Goal: Task Accomplishment & Management: Complete application form

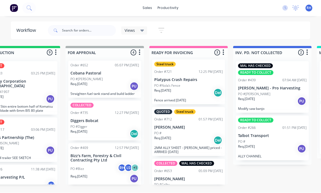
scroll to position [1, 0]
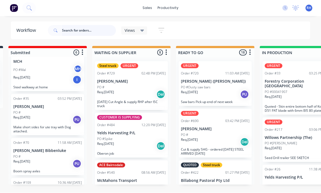
click at [85, 32] on input "text" at bounding box center [89, 30] width 54 height 11
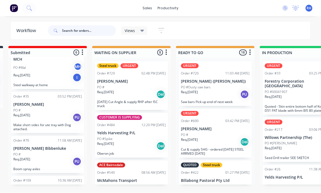
click at [84, 32] on input "text" at bounding box center [89, 30] width 54 height 11
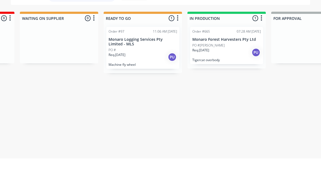
type input "Monaro"
click at [223, 83] on div "Req. [DATE] PU" at bounding box center [227, 87] width 69 height 9
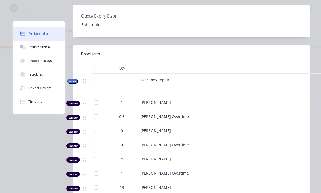
click at [49, 76] on button "Tracking" at bounding box center [39, 75] width 52 height 14
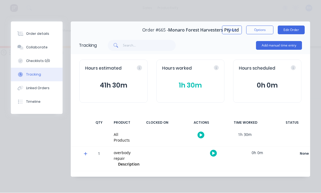
click at [290, 45] on button "Add manual time entry" at bounding box center [279, 45] width 46 height 9
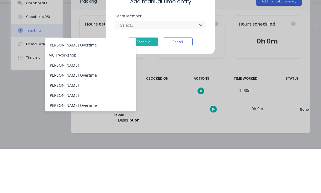
click at [99, 105] on div "[PERSON_NAME]" at bounding box center [90, 110] width 91 height 10
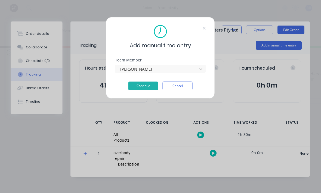
click at [144, 84] on button "Continue" at bounding box center [144, 86] width 30 height 9
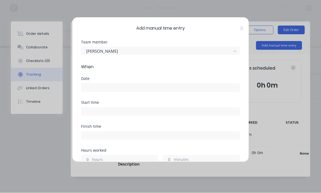
click at [241, 29] on icon at bounding box center [241, 28] width 3 height 4
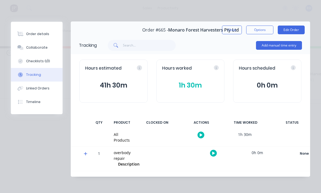
click at [39, 34] on div "Order details" at bounding box center [37, 34] width 23 height 5
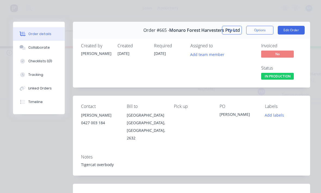
scroll to position [0, 0]
click at [47, 33] on div "Order details" at bounding box center [39, 34] width 23 height 5
click at [231, 28] on button "Close" at bounding box center [232, 30] width 20 height 9
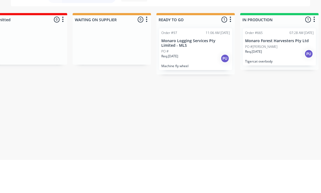
scroll to position [0, 116]
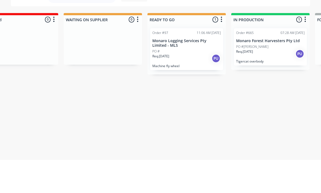
click at [257, 83] on div "Req. [DATE] PU" at bounding box center [270, 87] width 69 height 9
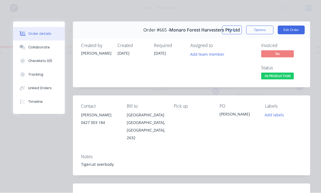
scroll to position [0, 0]
click at [292, 30] on button "Edit Order" at bounding box center [291, 30] width 27 height 9
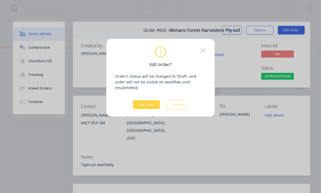
click at [149, 101] on button "Edit Order" at bounding box center [146, 105] width 27 height 9
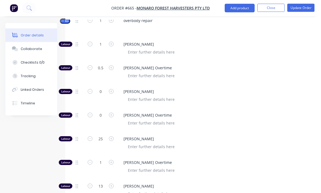
scroll to position [231, 0]
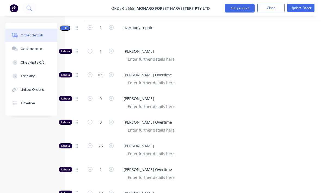
click at [111, 96] on icon "button" at bounding box center [111, 98] width 5 height 5
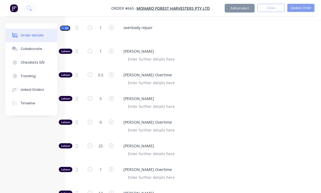
click at [114, 95] on button "button" at bounding box center [111, 98] width 7 height 6
click at [112, 96] on icon "button" at bounding box center [111, 98] width 5 height 5
click at [111, 96] on icon "button" at bounding box center [111, 98] width 5 height 5
click at [112, 96] on icon "button" at bounding box center [111, 98] width 5 height 5
type input "9"
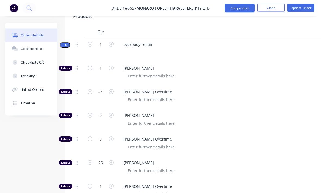
click at [115, 136] on button "button" at bounding box center [111, 139] width 7 height 6
type input "1"
click at [103, 135] on input "1" at bounding box center [101, 139] width 14 height 8
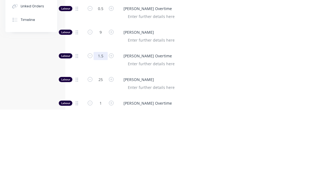
type input "1.5"
click at [276, 160] on span "[PERSON_NAME]" at bounding box center [228, 163] width 209 height 6
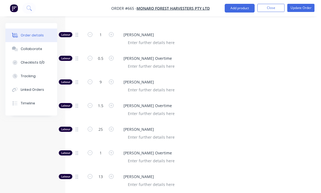
scroll to position [247, 0]
click at [114, 79] on button "button" at bounding box center [111, 82] width 7 height 6
click at [115, 76] on div "10" at bounding box center [100, 87] width 33 height 24
click at [114, 79] on button "button" at bounding box center [111, 82] width 7 height 6
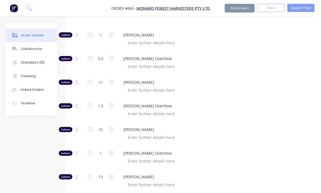
click at [115, 75] on div "11" at bounding box center [100, 87] width 33 height 24
click at [114, 79] on button "button" at bounding box center [111, 82] width 7 height 6
click at [116, 75] on div "12" at bounding box center [100, 87] width 33 height 24
click at [114, 79] on button "button" at bounding box center [111, 82] width 7 height 6
click at [116, 75] on div "13" at bounding box center [100, 87] width 33 height 24
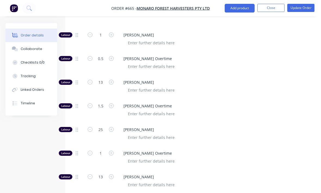
click at [114, 79] on button "button" at bounding box center [111, 82] width 7 height 6
click at [117, 76] on div "14" at bounding box center [100, 87] width 33 height 24
click at [118, 76] on div "[PERSON_NAME]" at bounding box center [226, 87] width 218 height 24
click at [113, 80] on icon "button" at bounding box center [111, 82] width 5 height 5
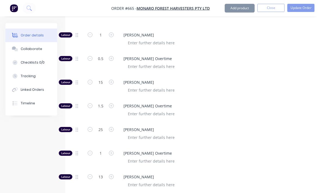
click at [113, 80] on icon "button" at bounding box center [111, 82] width 5 height 5
click at [114, 79] on button "button" at bounding box center [111, 82] width 7 height 6
type input "17"
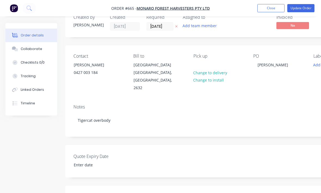
scroll to position [0, 0]
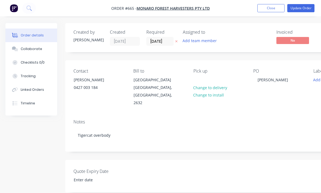
click at [301, 11] on button "Update Order" at bounding box center [301, 8] width 27 height 8
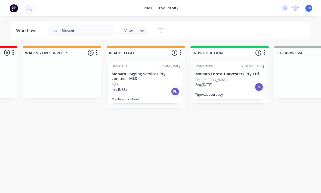
scroll to position [0, 157]
click at [224, 89] on div "Req. [DATE] PU" at bounding box center [230, 87] width 69 height 9
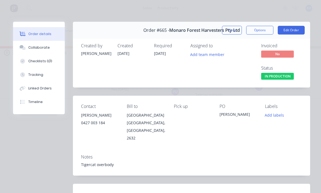
click at [41, 76] on div "Tracking" at bounding box center [35, 74] width 15 height 5
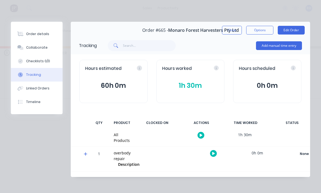
click at [48, 52] on button "Collaborate" at bounding box center [37, 48] width 52 height 14
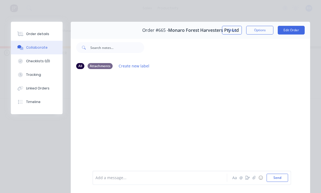
click at [48, 63] on div "Checklists 0/0" at bounding box center [38, 61] width 24 height 5
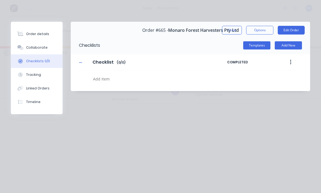
click at [48, 38] on button "Order details" at bounding box center [37, 34] width 52 height 14
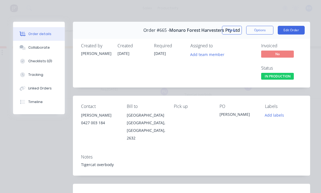
scroll to position [0, 0]
click at [290, 26] on button "Edit Order" at bounding box center [291, 30] width 27 height 9
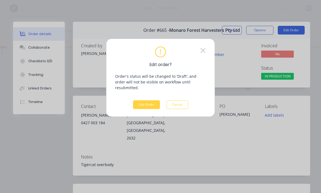
click at [153, 101] on button "Edit Order" at bounding box center [146, 105] width 27 height 9
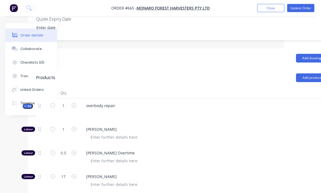
scroll to position [152, 57]
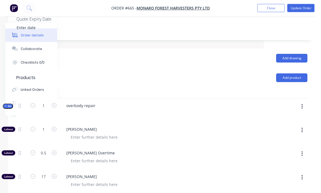
click at [306, 102] on button "button" at bounding box center [302, 107] width 13 height 10
click at [284, 117] on div "Add product to kit" at bounding box center [283, 121] width 42 height 8
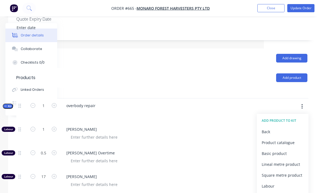
click at [282, 139] on div "Product catalogue" at bounding box center [283, 143] width 42 height 8
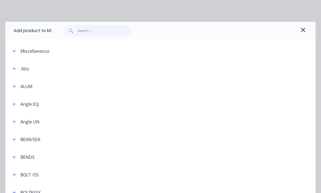
click at [106, 30] on input "text" at bounding box center [104, 30] width 53 height 11
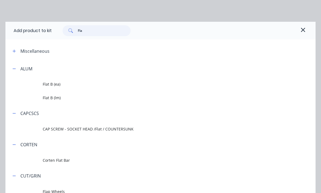
type input "Flat"
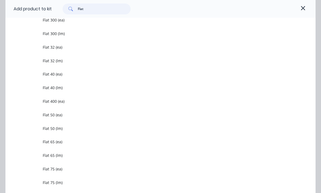
scroll to position [496, 0]
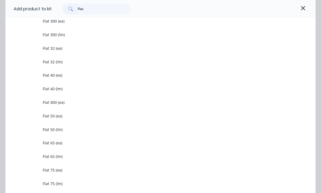
click at [116, 61] on span "Flat 32 (lm)" at bounding box center [152, 62] width 219 height 6
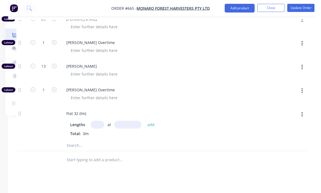
scroll to position [358, 57]
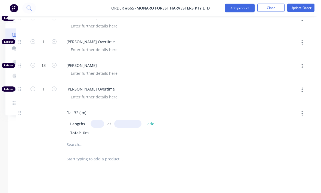
click at [98, 120] on input "text" at bounding box center [98, 124] width 14 height 8
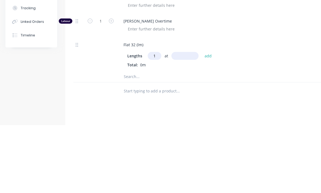
type input "1"
click at [179, 120] on input "text" at bounding box center [185, 124] width 27 height 8
type input "500"
click at [206, 120] on button "add" at bounding box center [208, 123] width 13 height 7
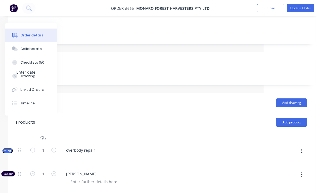
scroll to position [106, 57]
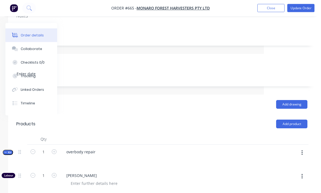
click at [304, 148] on button "button" at bounding box center [302, 153] width 13 height 10
click at [287, 163] on div "Add product to kit" at bounding box center [283, 167] width 42 height 8
click at [273, 185] on div "Product catalogue" at bounding box center [283, 189] width 42 height 8
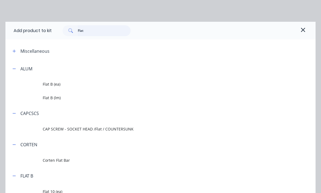
click at [115, 36] on input "Flat" at bounding box center [104, 30] width 53 height 11
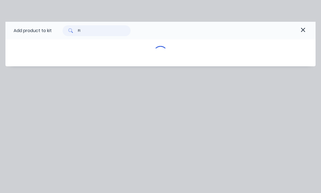
type input "F"
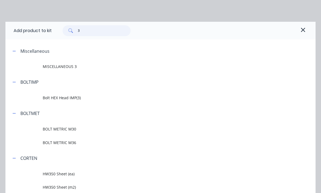
type input "3m"
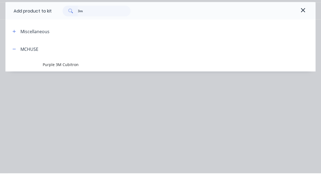
click at [122, 81] on span "Purple 3M Cubitron" at bounding box center [152, 84] width 219 height 6
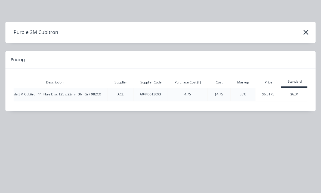
scroll to position [0, 97]
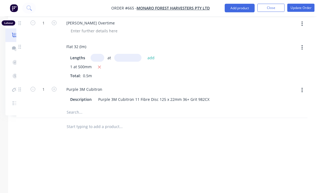
click at [55, 87] on icon "button" at bounding box center [54, 89] width 5 height 5
click at [56, 87] on icon "button" at bounding box center [54, 89] width 5 height 5
type input "3"
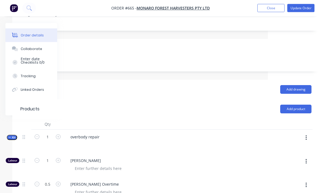
click at [305, 133] on button "button" at bounding box center [306, 138] width 13 height 10
click at [297, 148] on div "Add product to kit" at bounding box center [287, 152] width 42 height 8
click at [289, 170] on div "Product catalogue" at bounding box center [287, 174] width 42 height 8
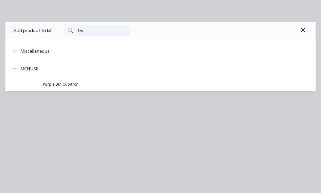
click at [107, 36] on input "3m" at bounding box center [104, 30] width 53 height 11
type input "3"
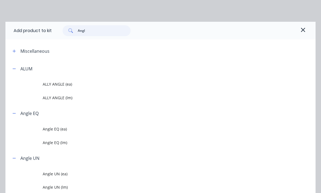
type input "Angle"
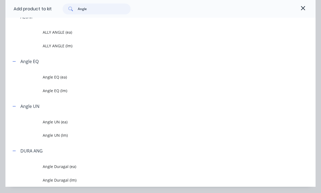
scroll to position [52, 0]
click at [93, 90] on span "Angle EQ (lm)" at bounding box center [152, 91] width 219 height 6
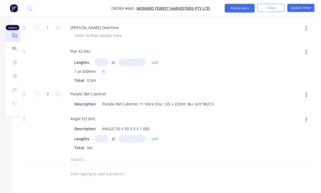
scroll to position [426, 53]
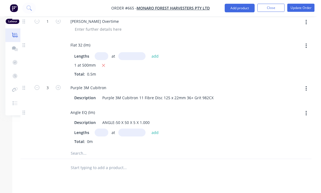
click at [105, 129] on input "text" at bounding box center [102, 133] width 14 height 8
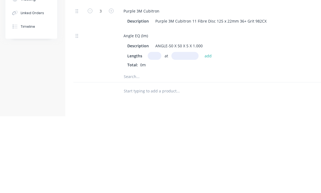
scroll to position [481, 0]
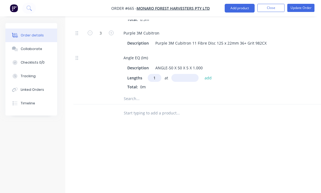
type input "1"
click at [184, 74] on input "text" at bounding box center [185, 78] width 27 height 8
type input "4"
type input "250"
click at [210, 74] on button "add" at bounding box center [208, 77] width 13 height 7
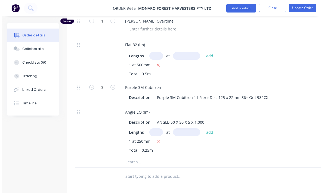
scroll to position [351, 0]
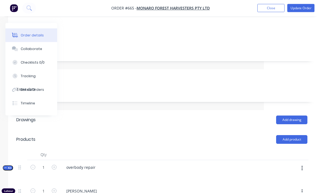
click at [307, 164] on button "button" at bounding box center [302, 169] width 13 height 10
click at [293, 179] on div "Add product to kit" at bounding box center [283, 183] width 42 height 8
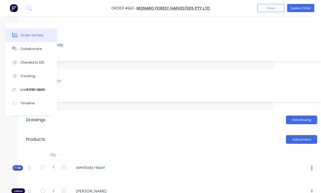
scroll to position [91, 48]
click at [315, 187] on button "button" at bounding box center [312, 192] width 13 height 10
click at [311, 164] on button "button" at bounding box center [312, 169] width 13 height 10
click at [297, 179] on div "Add product to kit" at bounding box center [293, 183] width 42 height 8
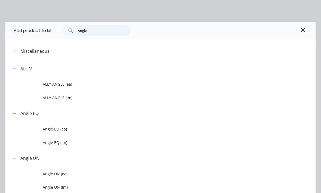
click at [105, 27] on input "Angle" at bounding box center [104, 30] width 53 height 11
click at [109, 33] on input "Angle" at bounding box center [104, 30] width 53 height 11
type input "A"
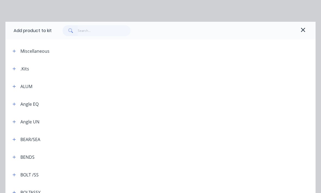
click at [305, 27] on icon "button" at bounding box center [303, 30] width 5 height 7
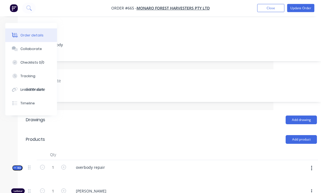
scroll to position [91, 48]
click at [308, 8] on button "Update Order" at bounding box center [301, 8] width 27 height 8
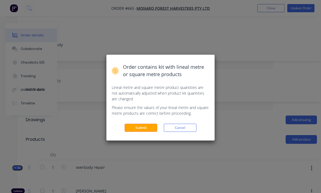
click at [139, 130] on button "Submit" at bounding box center [141, 128] width 33 height 8
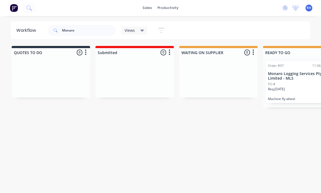
scroll to position [7, 0]
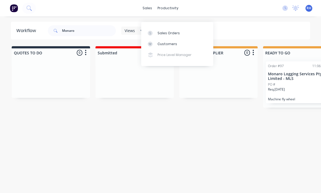
click at [168, 31] on div "Sales Orders" at bounding box center [169, 33] width 22 height 5
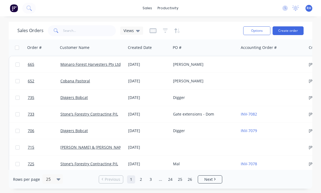
click at [285, 28] on button "Create order" at bounding box center [288, 30] width 31 height 9
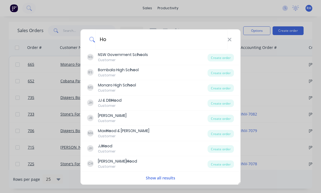
type input "H"
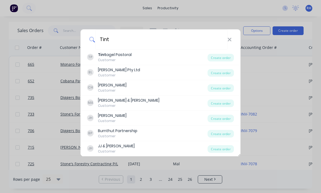
type input "Tint"
click at [223, 56] on div "Create order" at bounding box center [221, 58] width 26 height 8
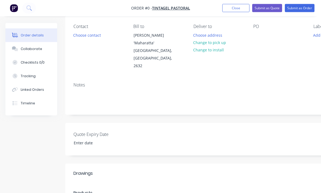
scroll to position [45, 0]
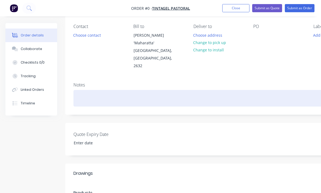
click at [125, 93] on div at bounding box center [219, 98] width 291 height 17
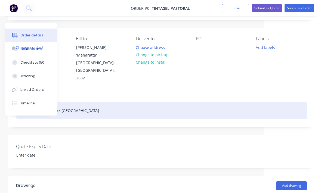
scroll to position [30, 57]
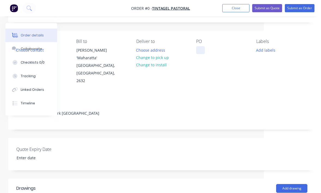
click at [203, 50] on div "Order details Collaborate Checklists 0/0 Tracking Linked Orders Timeline Order …" at bounding box center [132, 163] width 379 height 340
click at [297, 48] on div "Add labels" at bounding box center [282, 49] width 51 height 7
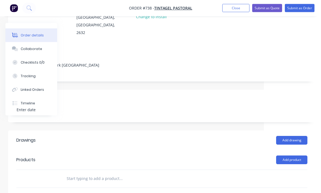
scroll to position [78, 57]
click at [305, 9] on button "Submit as Order" at bounding box center [300, 8] width 30 height 8
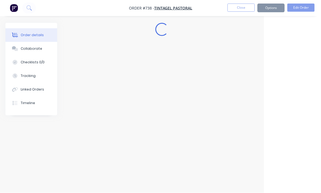
scroll to position [0, 57]
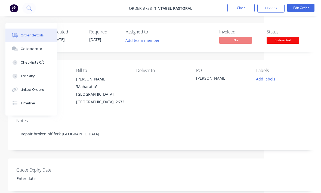
click at [245, 9] on button "Close" at bounding box center [241, 8] width 27 height 8
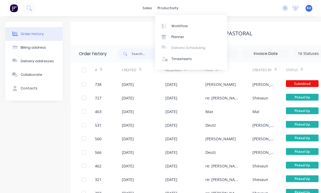
click at [185, 28] on div "Workflow" at bounding box center [180, 26] width 16 height 5
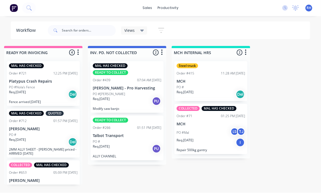
scroll to position [10, 511]
